Goal: Task Accomplishment & Management: Use online tool/utility

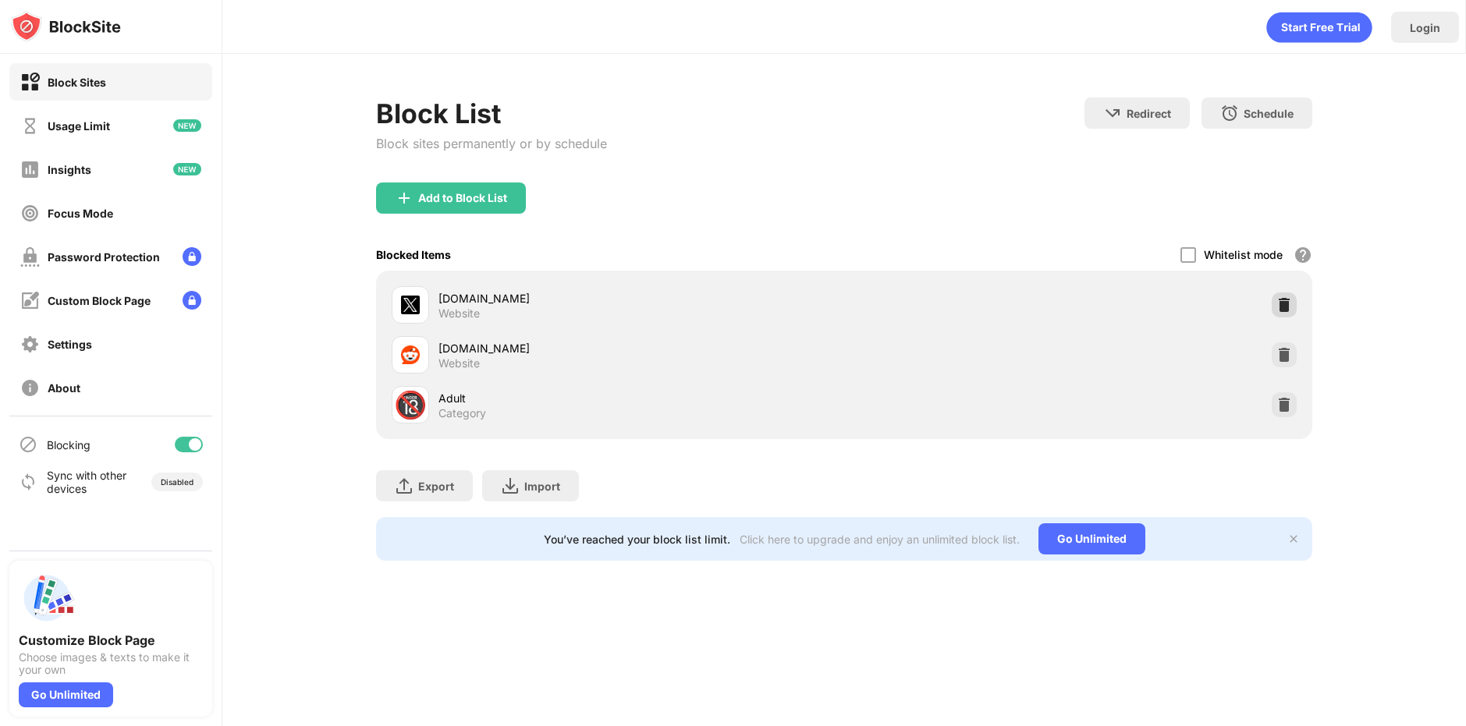
click at [1283, 305] on img at bounding box center [1284, 305] width 16 height 16
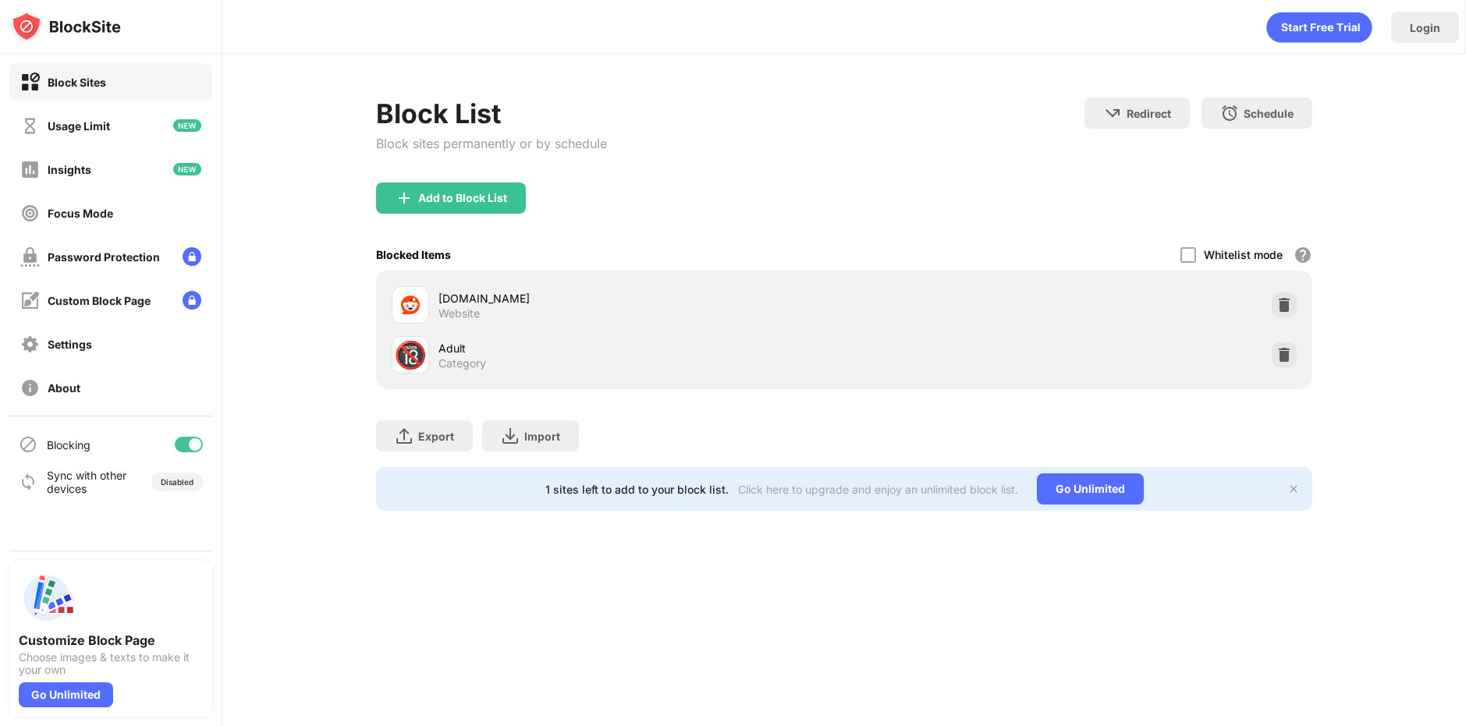
click at [506, 191] on div "Add to Block List" at bounding box center [451, 198] width 150 height 31
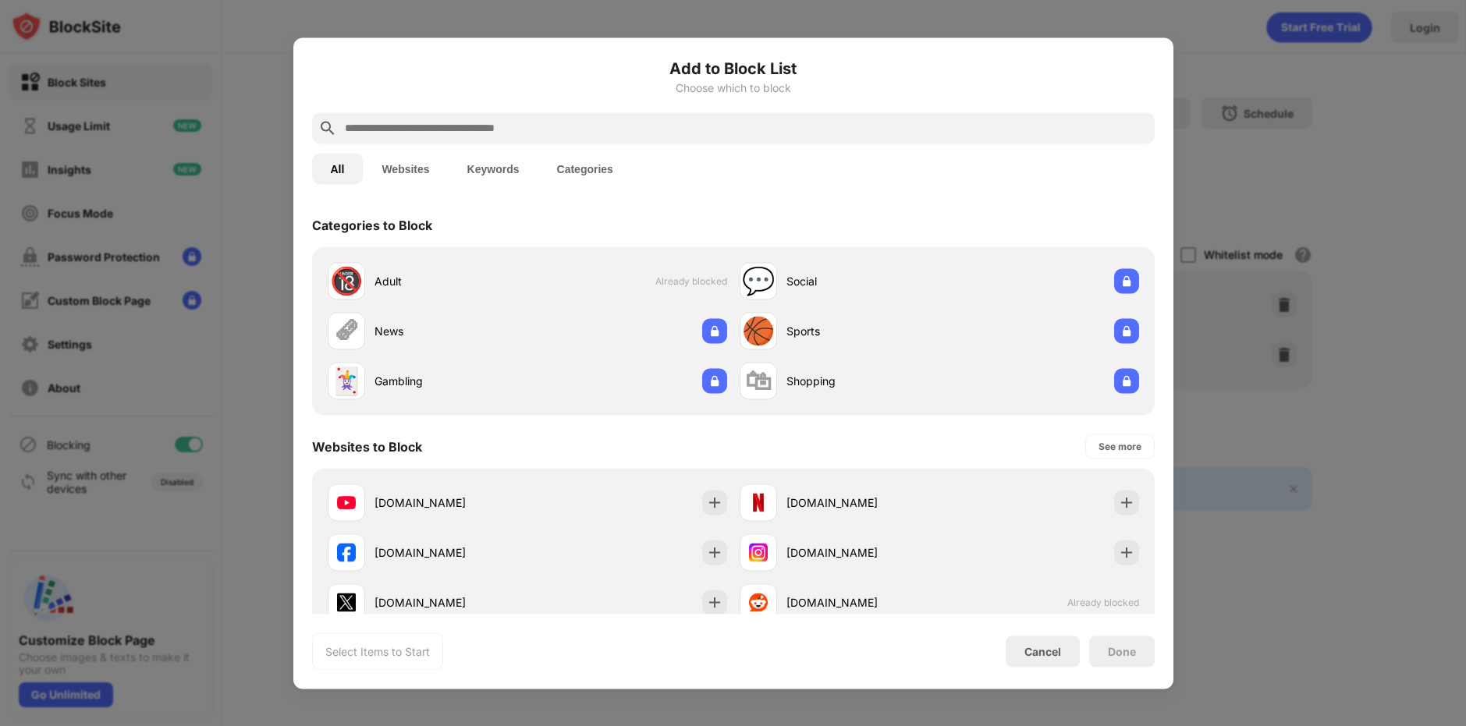
click at [519, 129] on input "text" at bounding box center [745, 128] width 805 height 19
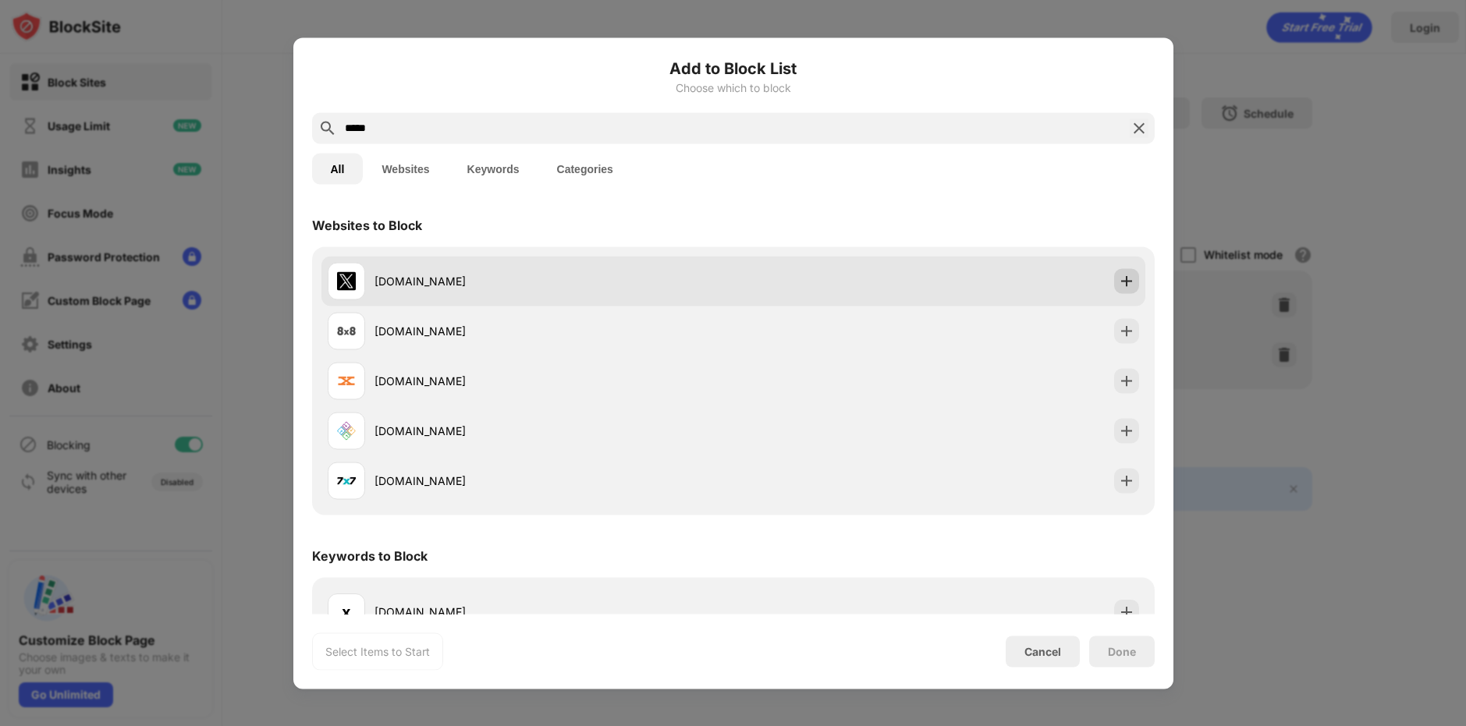
type input "*****"
click at [1124, 271] on div at bounding box center [1126, 280] width 25 height 25
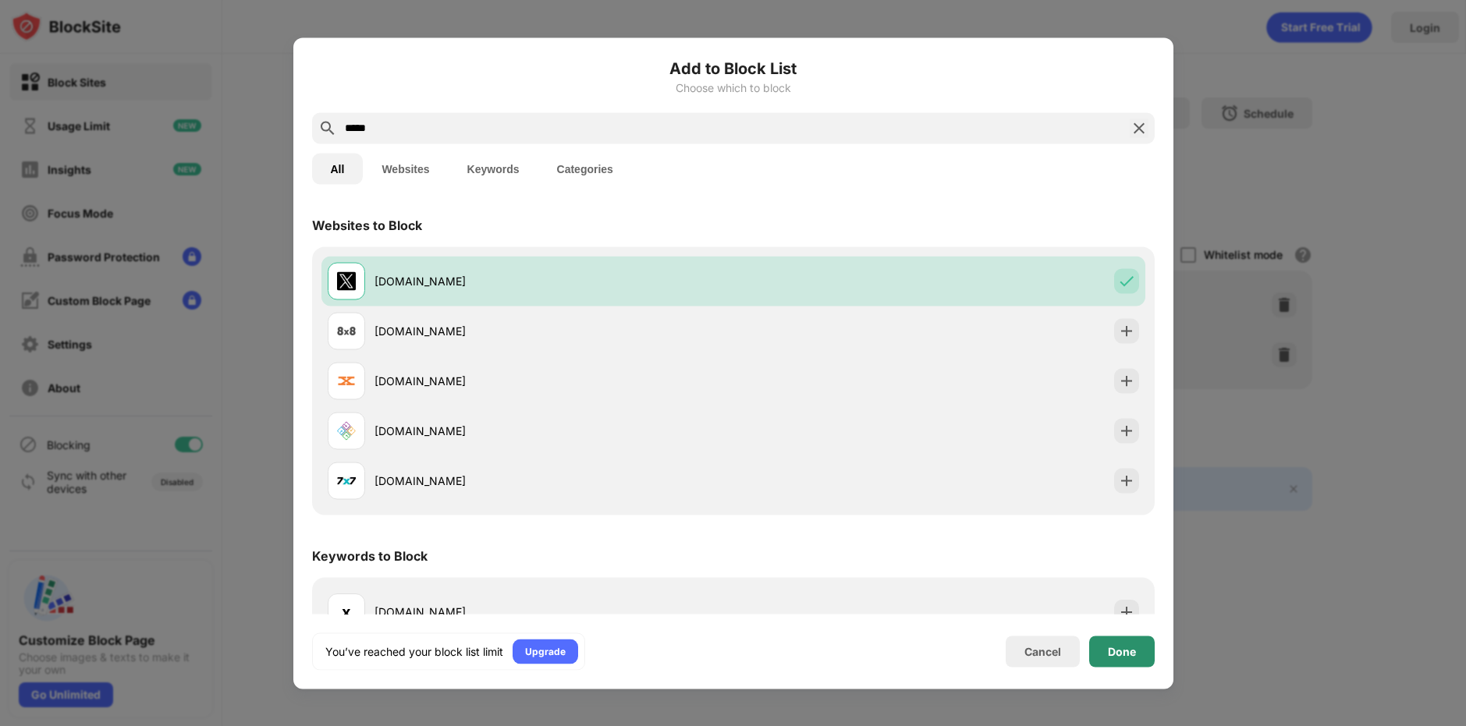
click at [1126, 660] on div "Done" at bounding box center [1122, 651] width 66 height 31
